Goal: Consume media (video, audio)

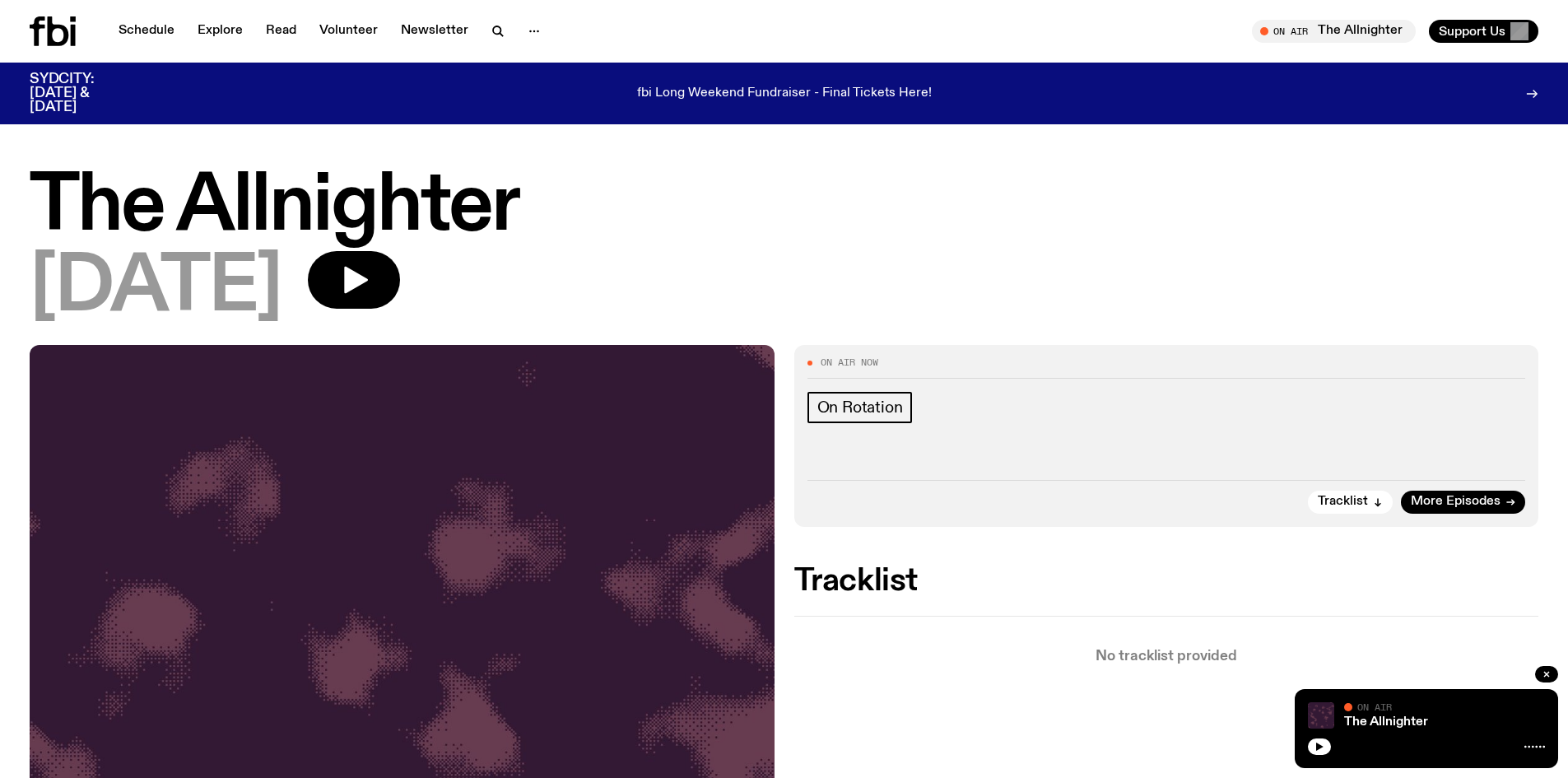
click at [565, 287] on div "[DATE]" at bounding box center [784, 288] width 1508 height 74
click at [370, 294] on icon "button" at bounding box center [354, 280] width 33 height 33
click at [446, 289] on div "[DATE]" at bounding box center [784, 288] width 1508 height 74
click at [368, 268] on icon "button" at bounding box center [355, 280] width 24 height 27
